Goal: Find specific page/section: Find specific page/section

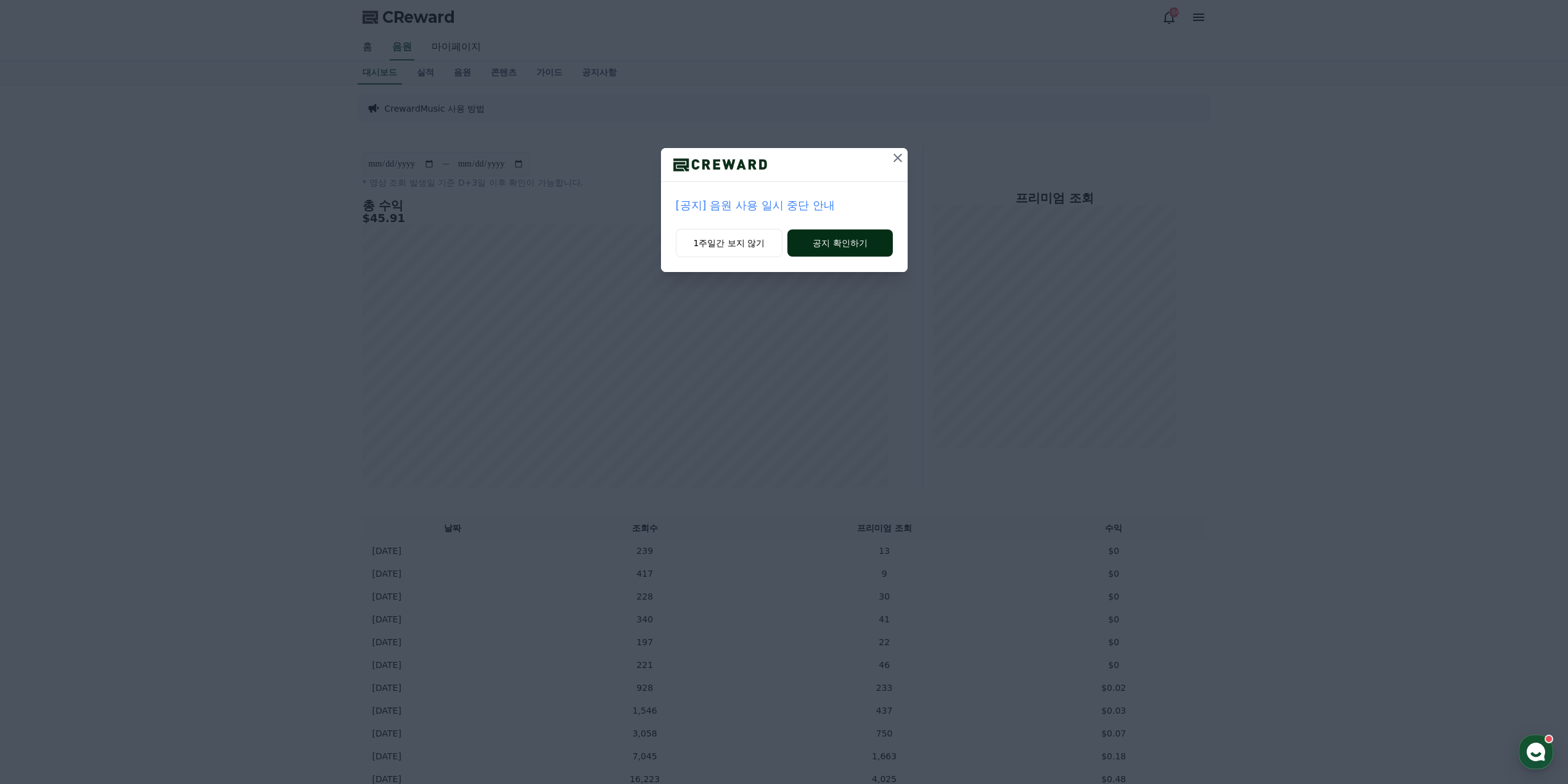
click at [866, 233] on button "공지 확인하기" at bounding box center [840, 243] width 105 height 28
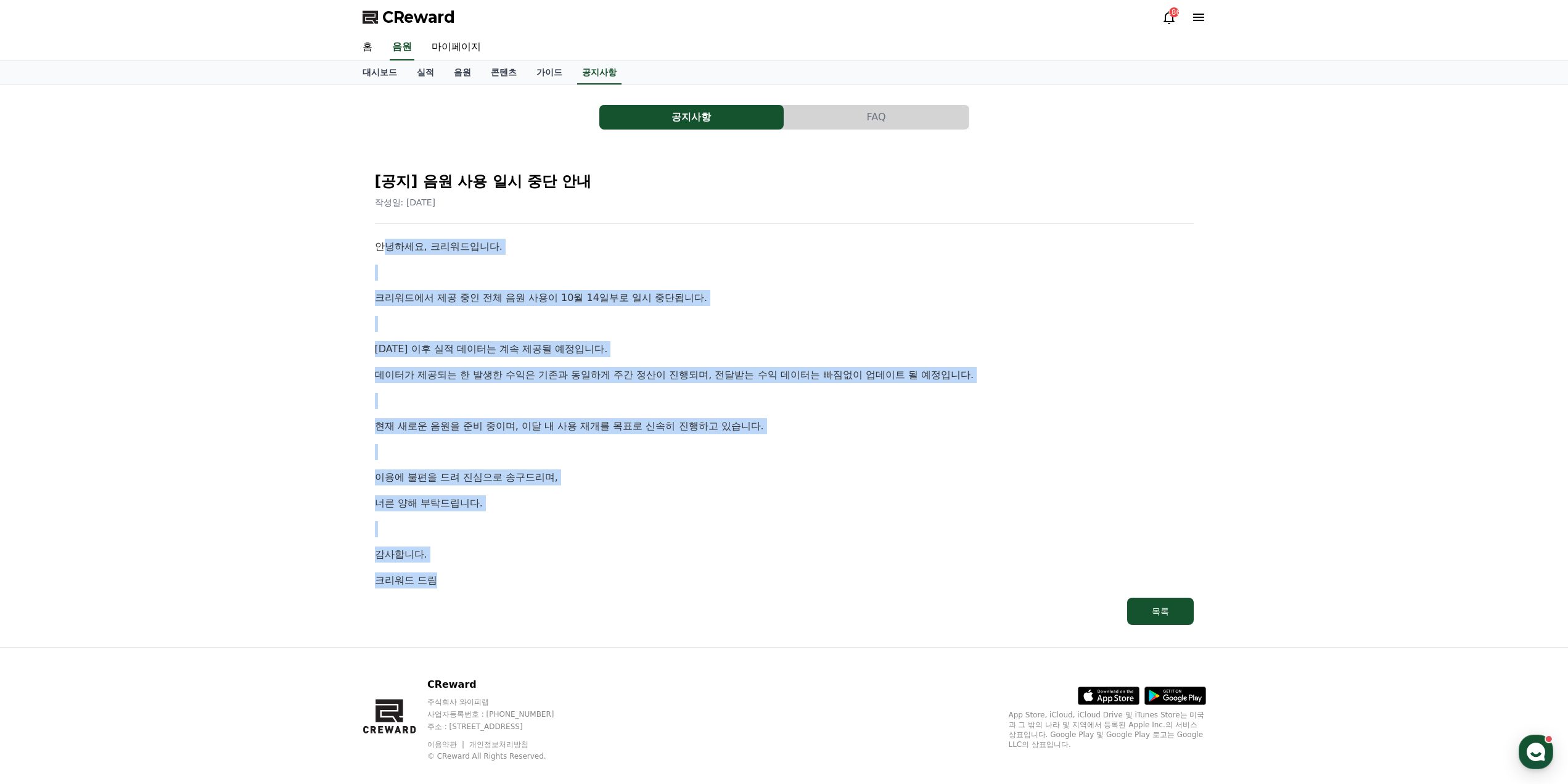
drag, startPoint x: 382, startPoint y: 245, endPoint x: 650, endPoint y: 564, distance: 416.6
click at [650, 564] on div "안녕하세요, 크리워드입니다. 크리워드에서 제공 중인 전체 음원 사용이 10월 14일부로 일시 중단됩니다. 10월 14일 이후 실적 데이터는 계…" at bounding box center [784, 413] width 819 height 349
drag, startPoint x: 649, startPoint y: 563, endPoint x: 641, endPoint y: 554, distance: 12.0
click at [650, 562] on div "안녕하세요, 크리워드입니다. 크리워드에서 제공 중인 전체 음원 사용이 10월 14일부로 일시 중단됩니다. 10월 14일 이후 실적 데이터는 계…" at bounding box center [784, 413] width 819 height 349
click at [607, 479] on p "이용에 불편을 드려 진심으로 송구드리며," at bounding box center [784, 477] width 819 height 16
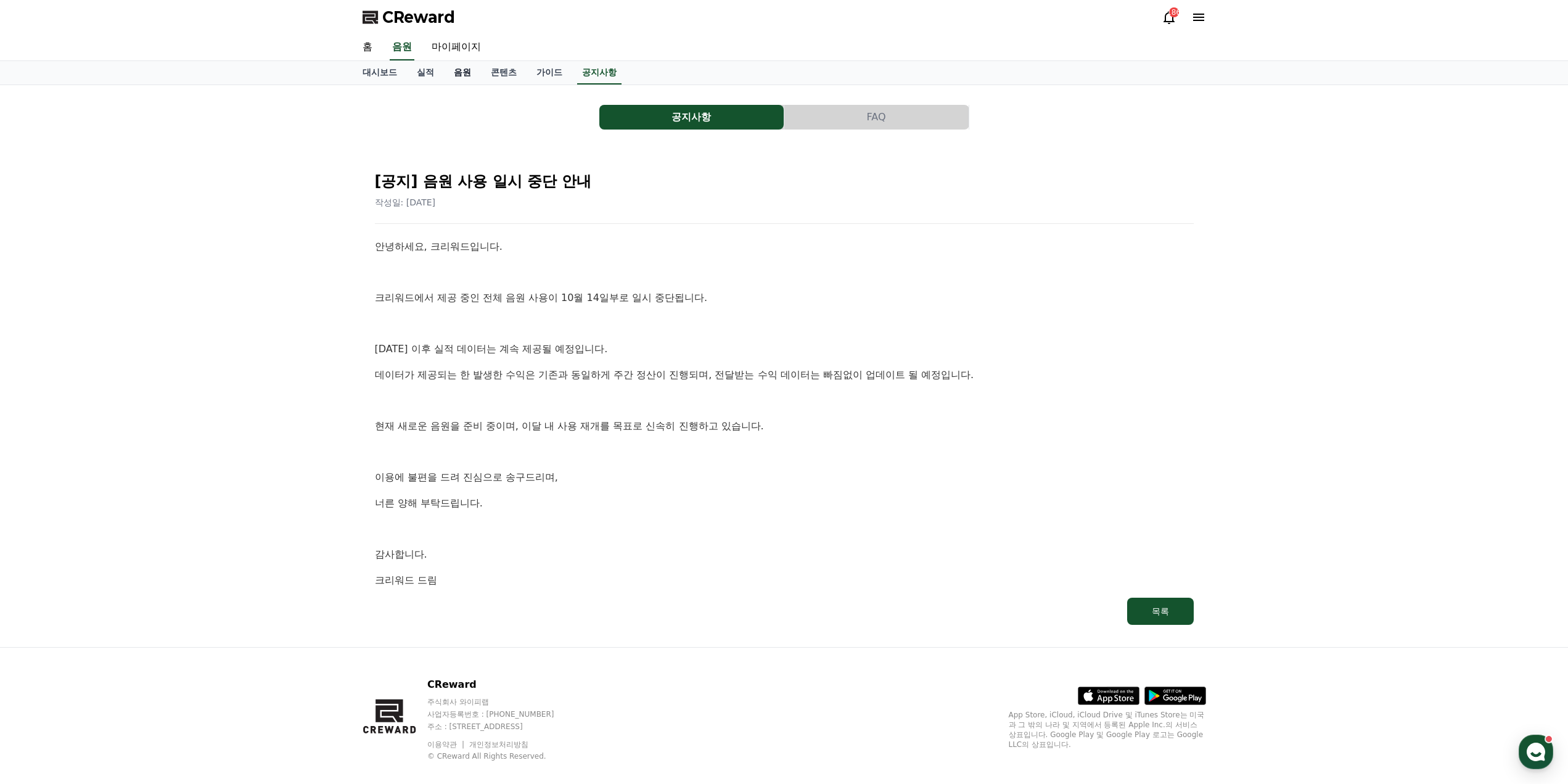
click at [464, 84] on div "CReward 186 홈 음원 마이페이지 대시보드 실적 음원 콘텐츠 가이드 공지사항 공지사항 FAQ [공지] 음원 사용 일시 중단 안내 작성일…" at bounding box center [784, 400] width 1568 height 801
click at [469, 74] on link "음원" at bounding box center [463, 73] width 37 height 23
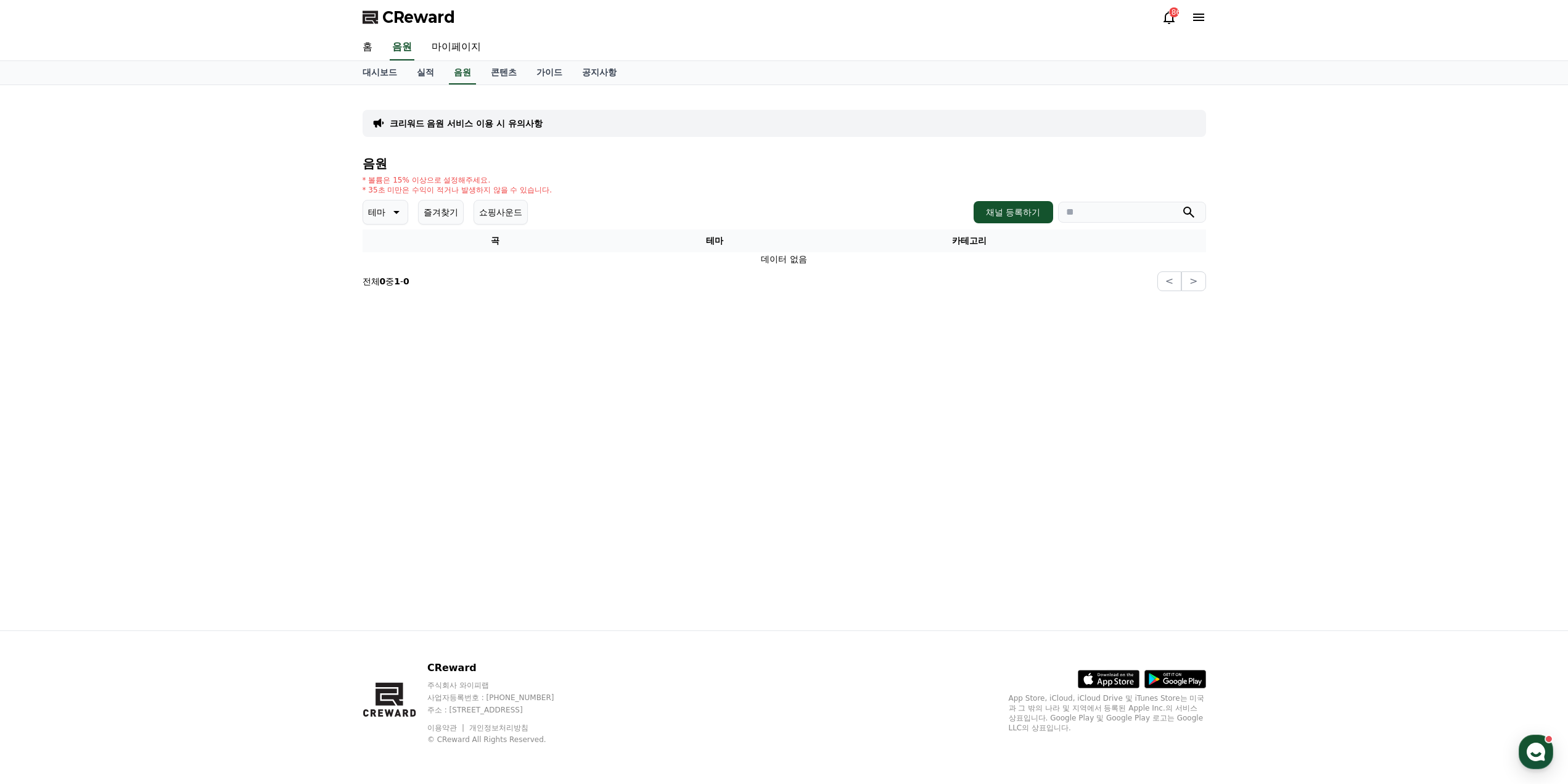
click at [828, 344] on div "크리워드 음원 서비스 이용 시 유의사항 음원 * 볼륨은 15% 이상으로 설정해주세요. * 35초 미만은 수익이 적거나 발생하지 않을 수 있습니…" at bounding box center [784, 358] width 864 height 546
click at [588, 69] on link "공지사항" at bounding box center [599, 73] width 54 height 23
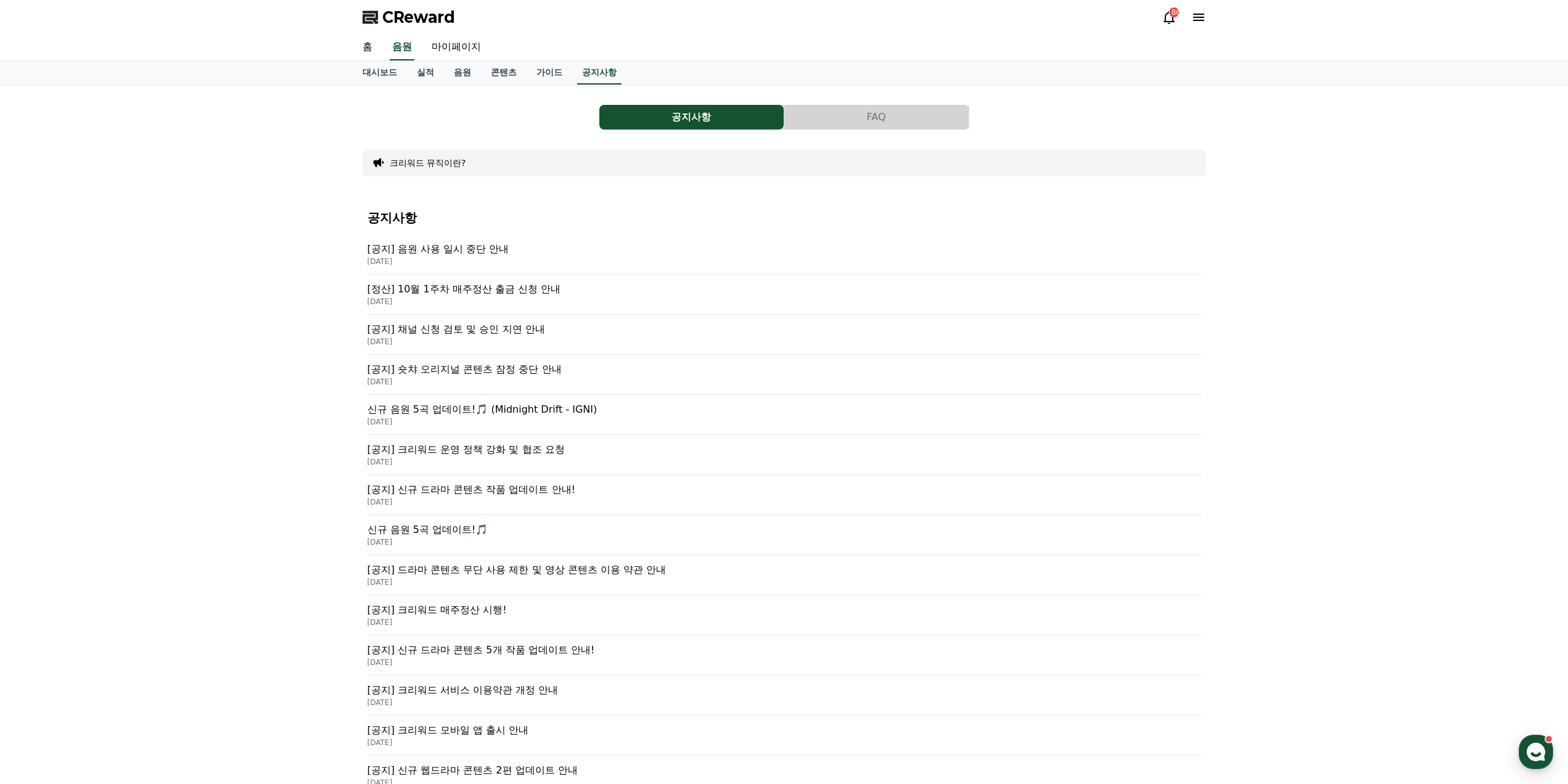
click at [482, 247] on p "[공지] 음원 사용 일시 중단 안내" at bounding box center [784, 249] width 834 height 15
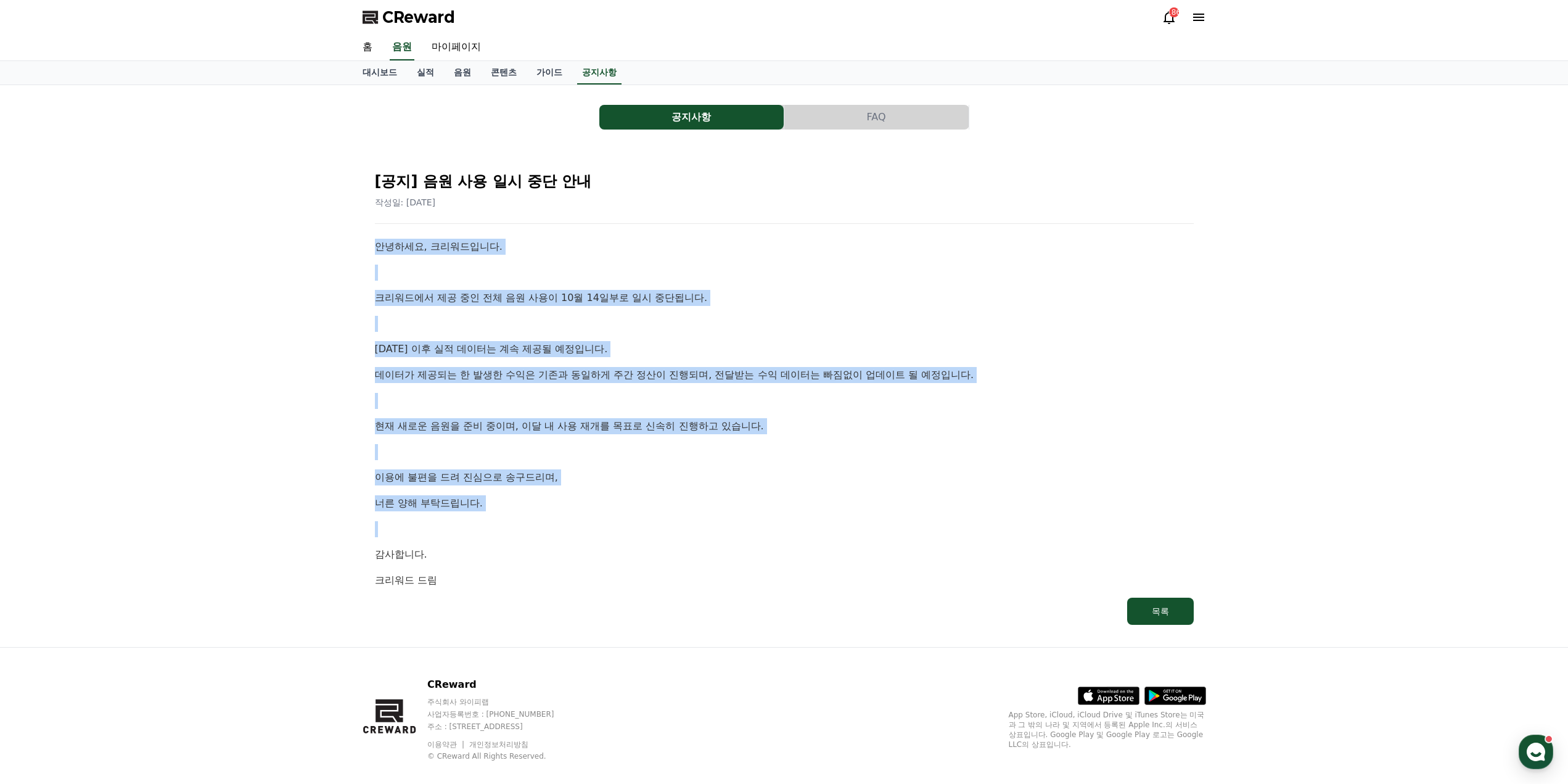
drag, startPoint x: 400, startPoint y: 248, endPoint x: 713, endPoint y: 530, distance: 421.3
click at [713, 530] on div "안녕하세요, 크리워드입니다. 크리워드에서 제공 중인 전체 음원 사용이 10월 14일부로 일시 중단됩니다. 10월 14일 이후 실적 데이터는 계…" at bounding box center [784, 413] width 819 height 349
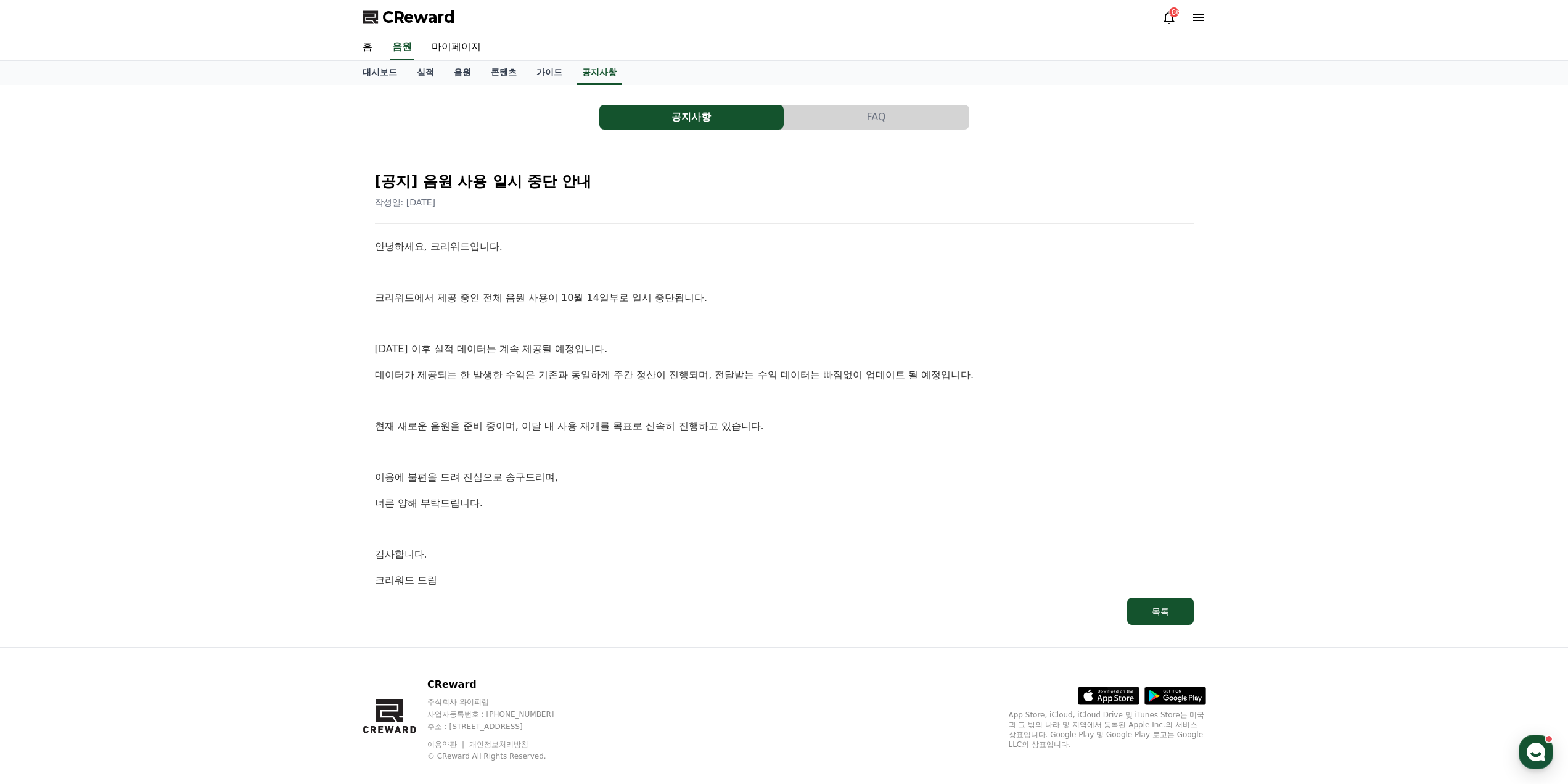
click at [715, 548] on p "감사합니다." at bounding box center [784, 555] width 819 height 16
click at [427, 70] on link "실적" at bounding box center [426, 73] width 37 height 23
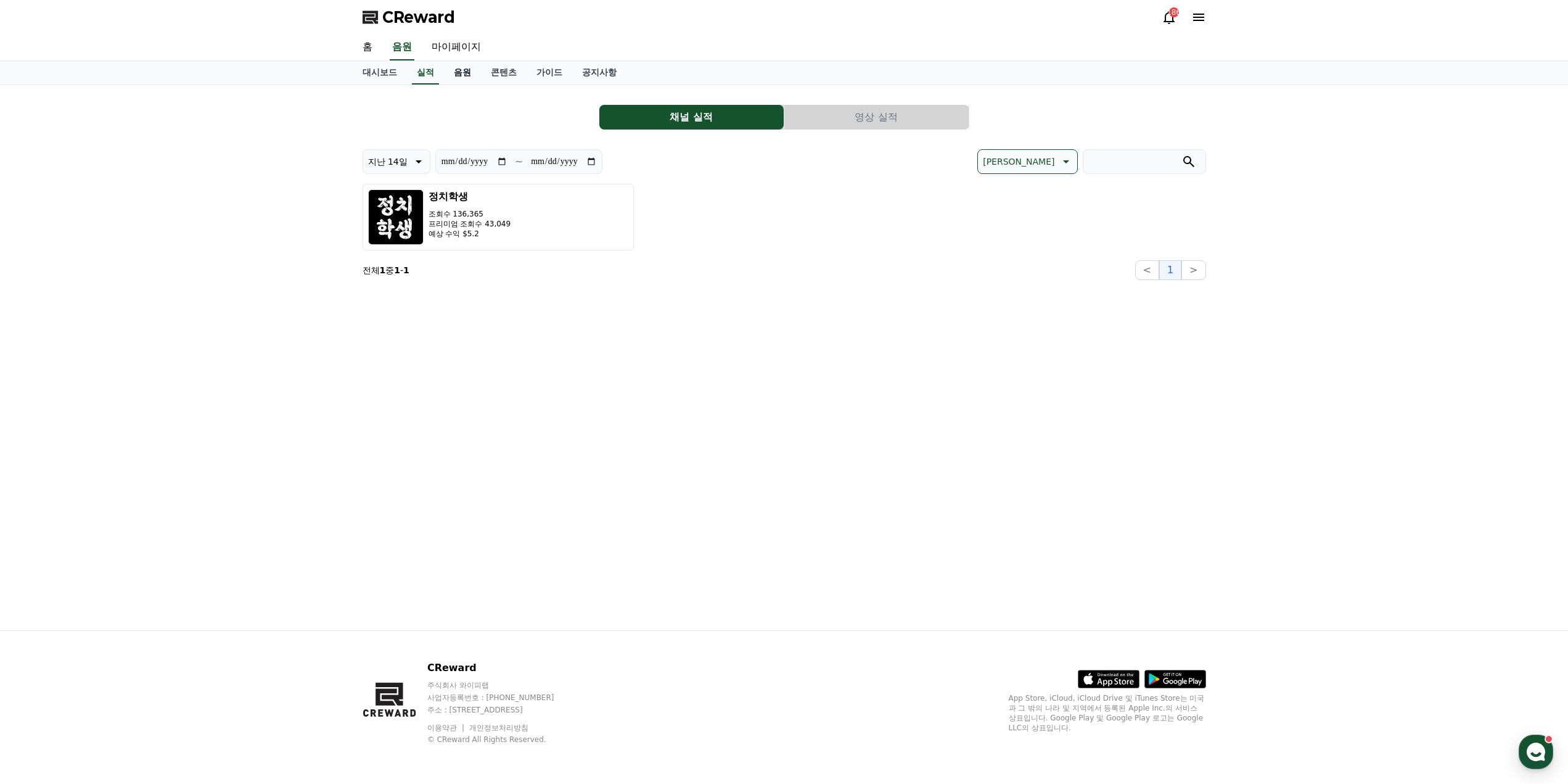
click at [455, 72] on link "음원" at bounding box center [463, 73] width 37 height 23
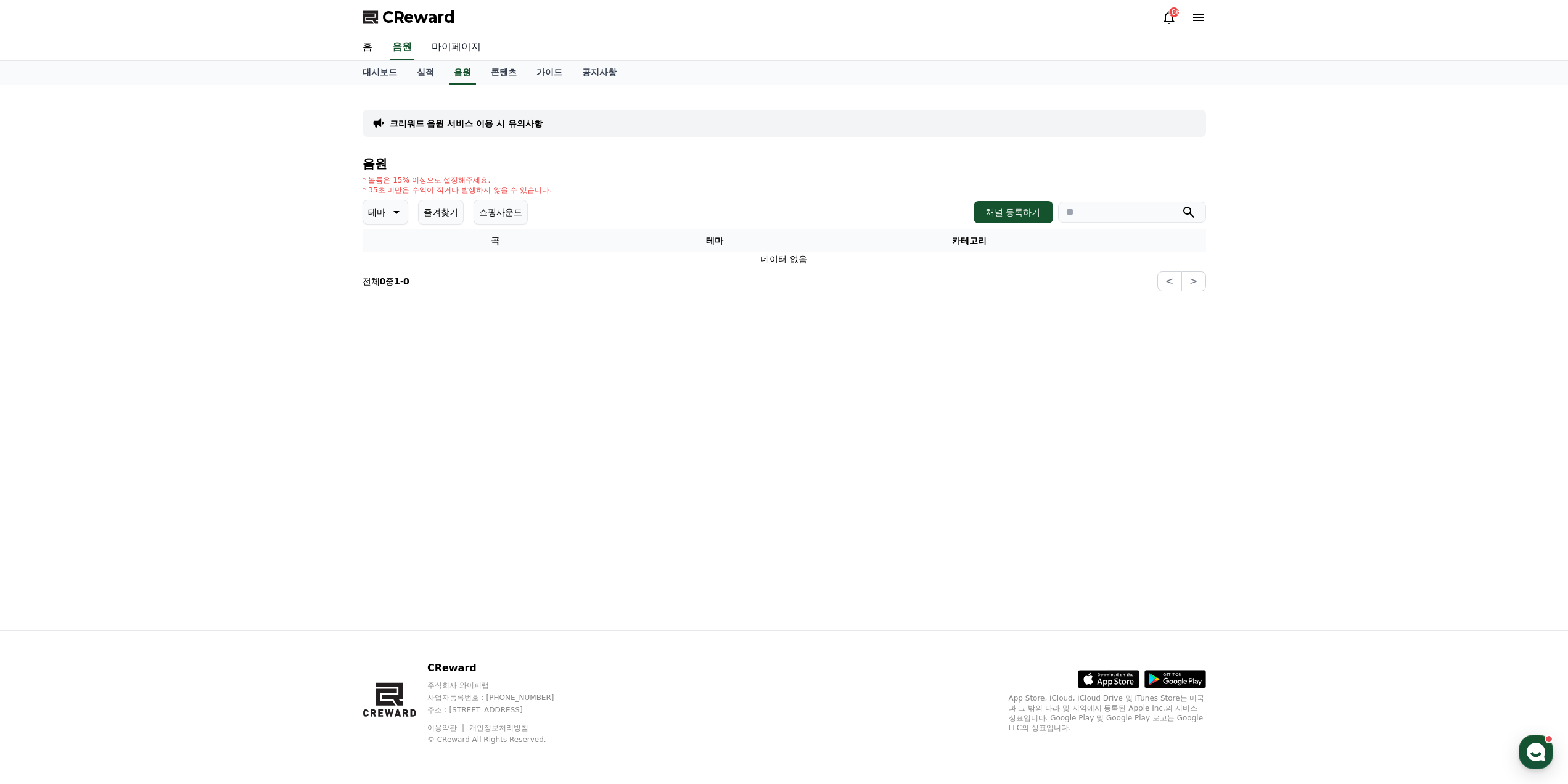
click at [475, 36] on link "마이페이지" at bounding box center [457, 47] width 69 height 26
select select "**********"
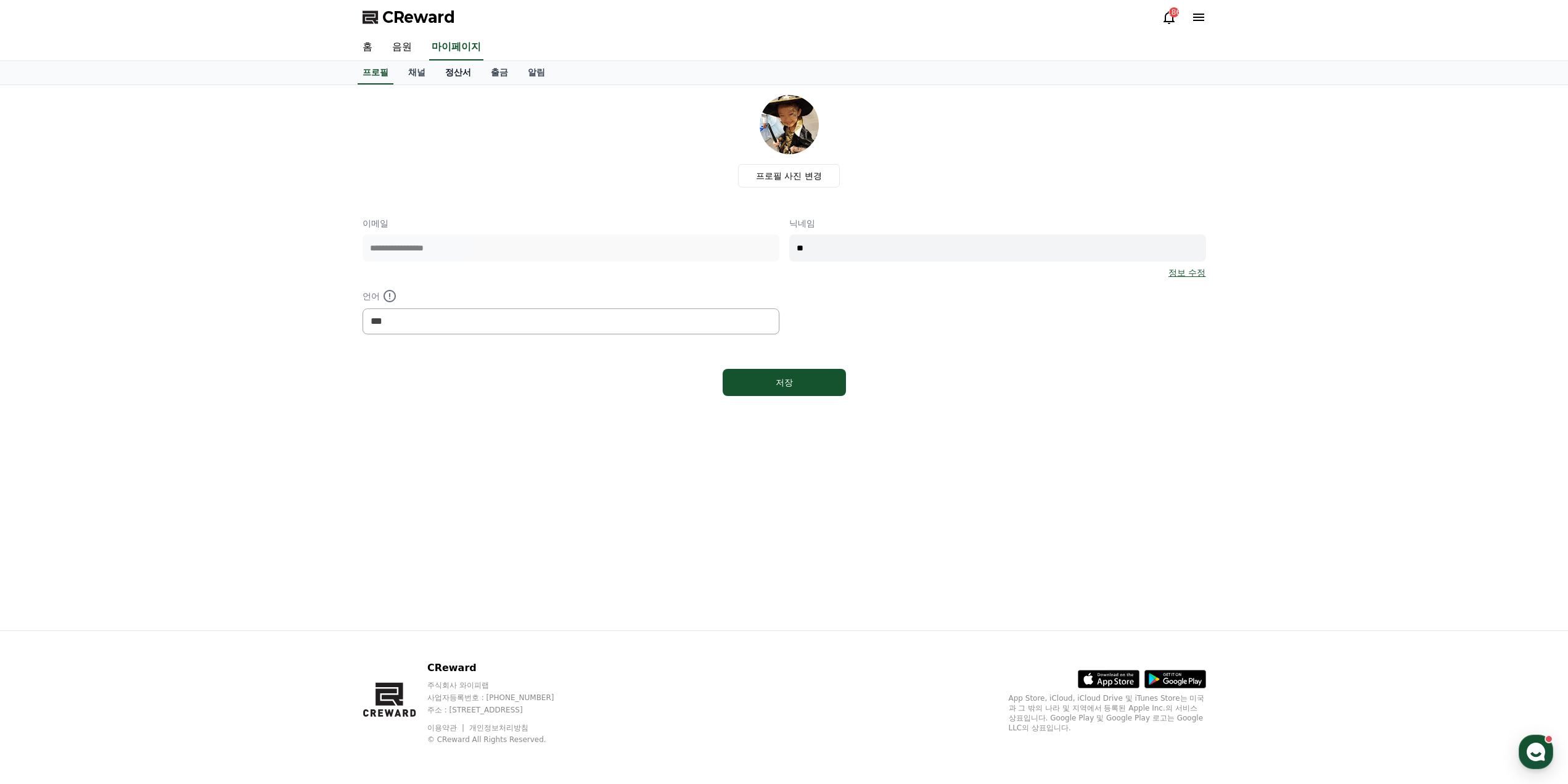
click at [449, 72] on link "정산서" at bounding box center [458, 73] width 45 height 23
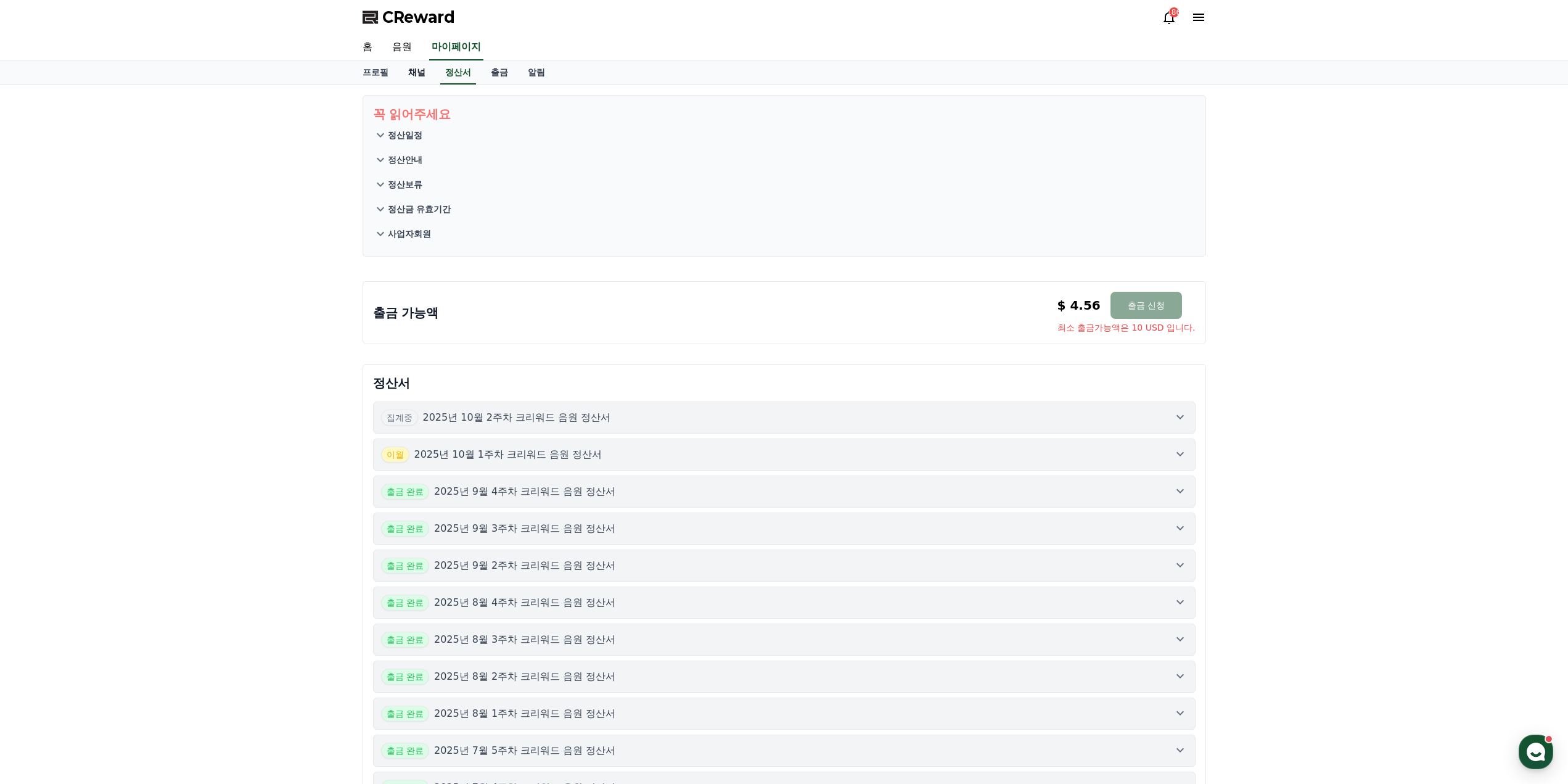
click at [422, 73] on link "채널" at bounding box center [417, 73] width 37 height 23
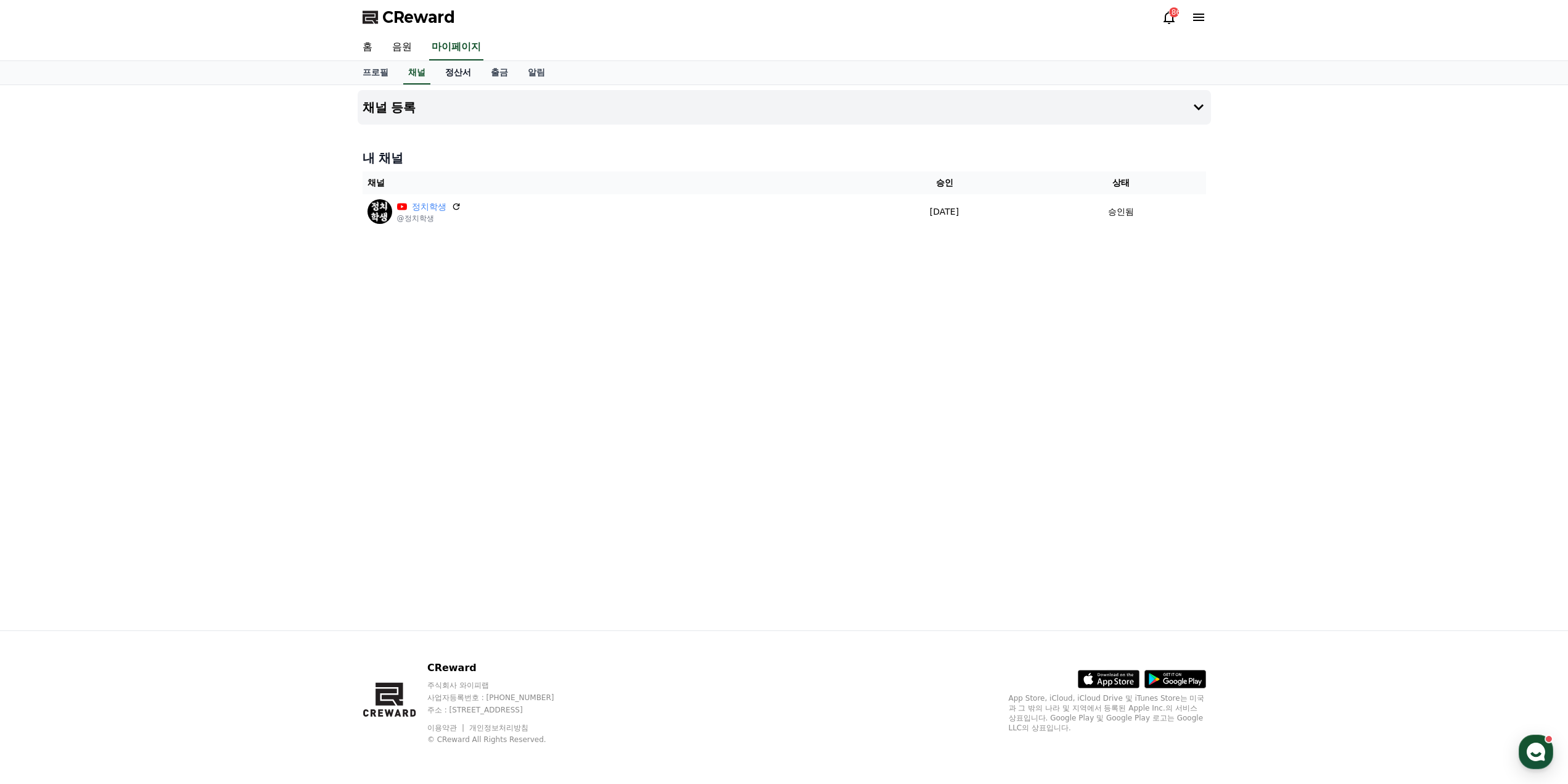
click at [458, 71] on link "정산서" at bounding box center [458, 73] width 45 height 23
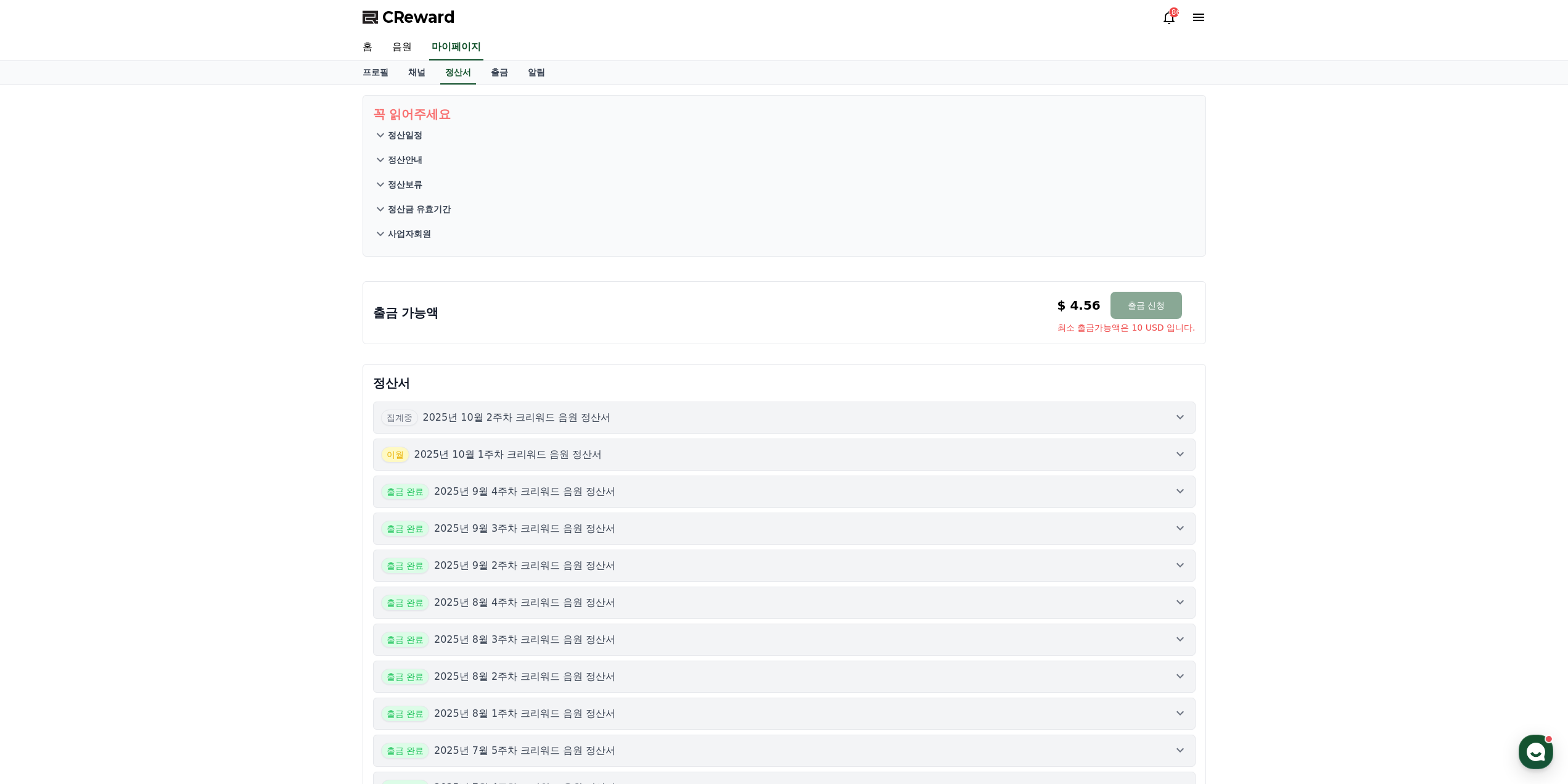
click at [1174, 412] on icon at bounding box center [1180, 417] width 15 height 15
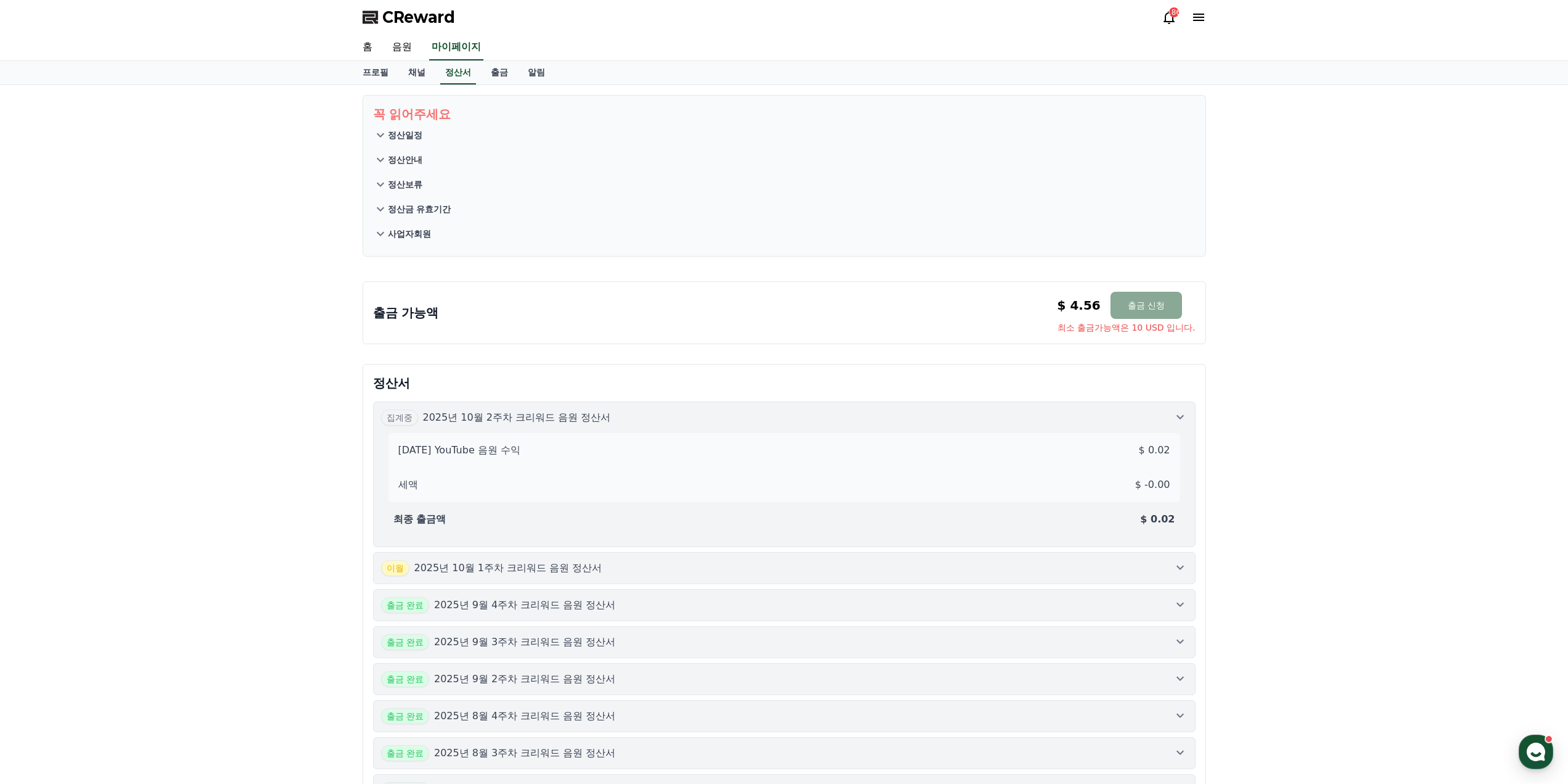
click at [1182, 566] on icon at bounding box center [1180, 567] width 15 height 15
click at [1182, 424] on icon at bounding box center [1180, 417] width 15 height 15
click at [1182, 563] on icon at bounding box center [1180, 567] width 15 height 15
click at [1182, 419] on icon at bounding box center [1180, 417] width 15 height 15
click at [761, 383] on p "정산서" at bounding box center [784, 382] width 823 height 17
